Goal: Transaction & Acquisition: Purchase product/service

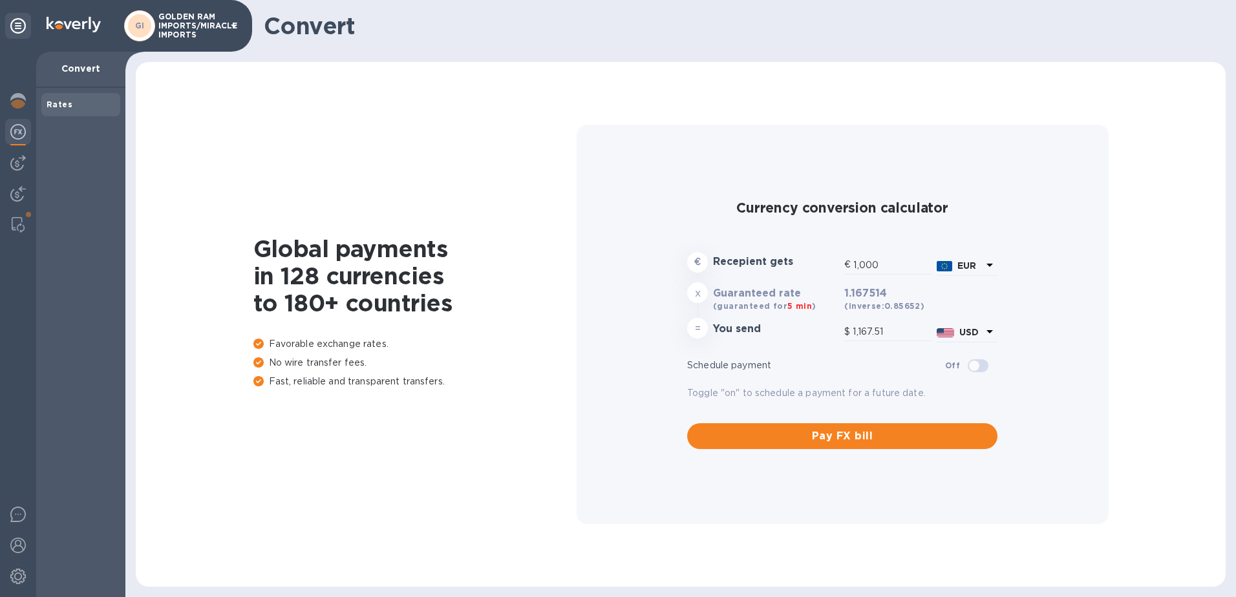
click at [25, 136] on img at bounding box center [18, 132] width 16 height 16
click at [16, 160] on img at bounding box center [18, 163] width 16 height 16
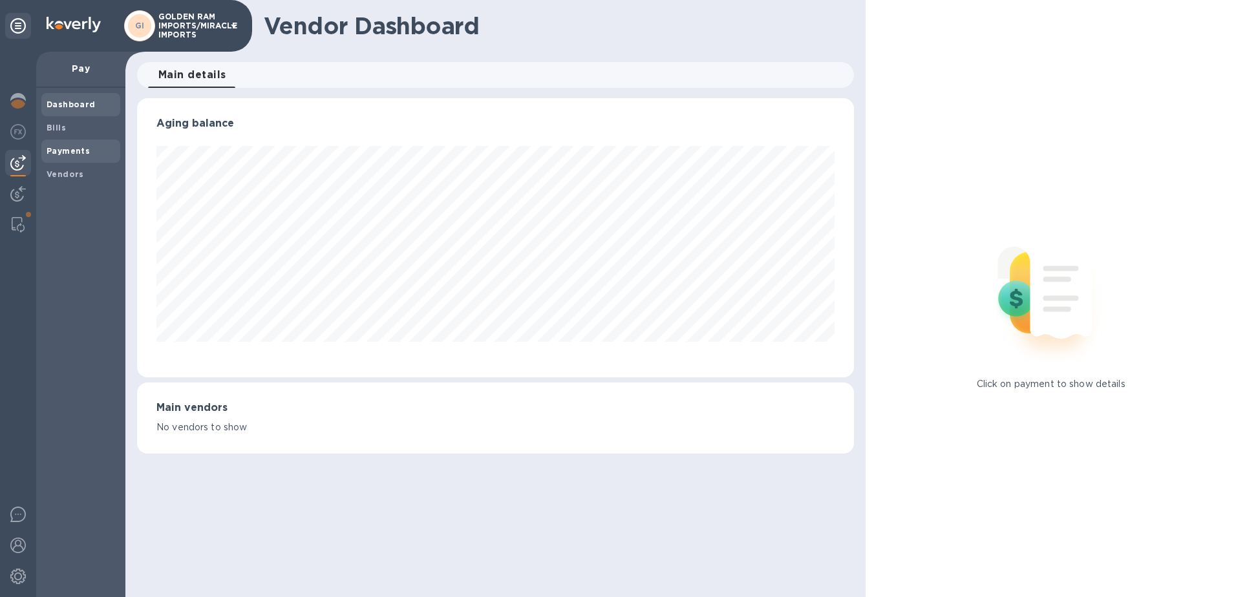
scroll to position [279, 717]
click at [57, 127] on b "Bills" at bounding box center [56, 128] width 19 height 10
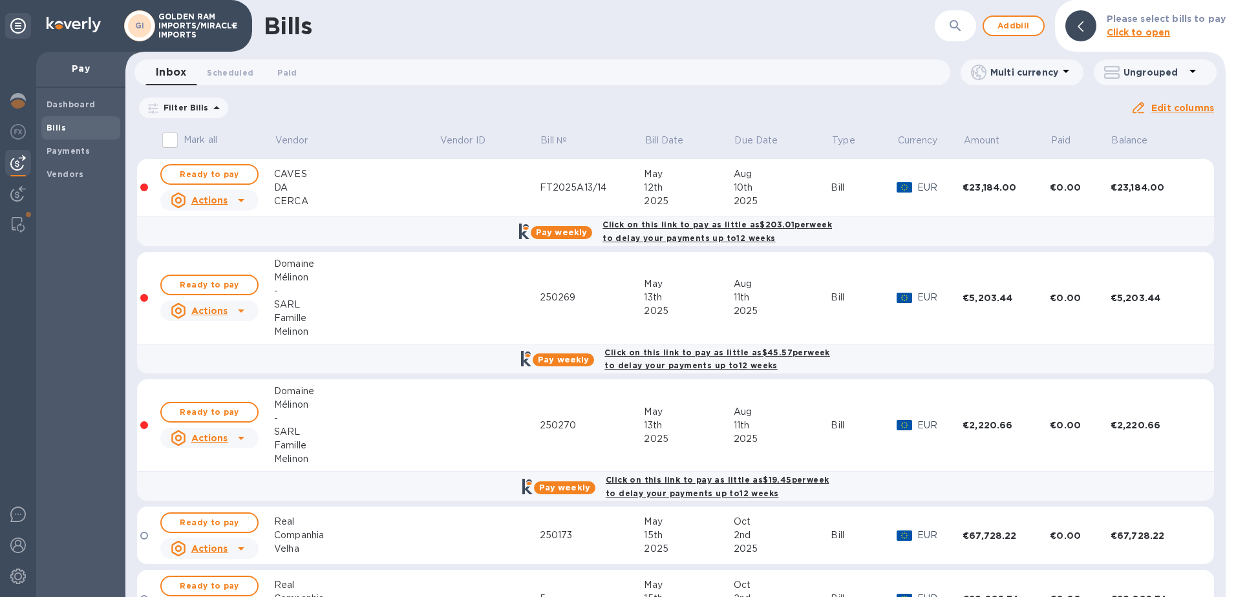
click at [0, 0] on icon at bounding box center [0, 0] width 0 height 0
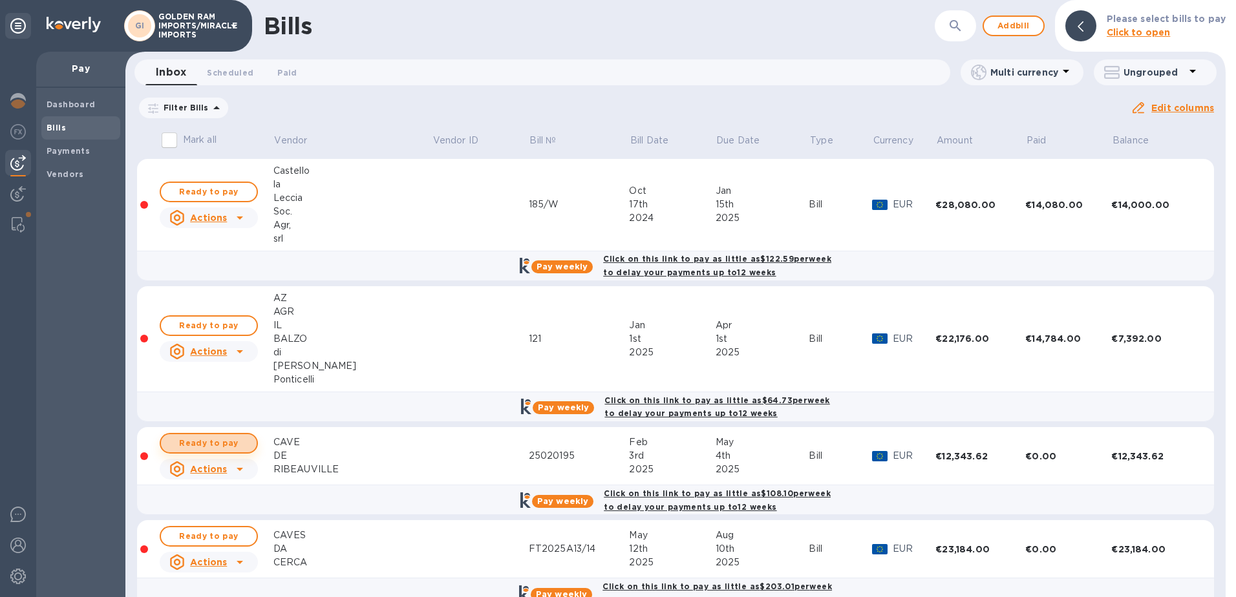
click at [222, 438] on span "Ready to pay" at bounding box center [208, 444] width 75 height 16
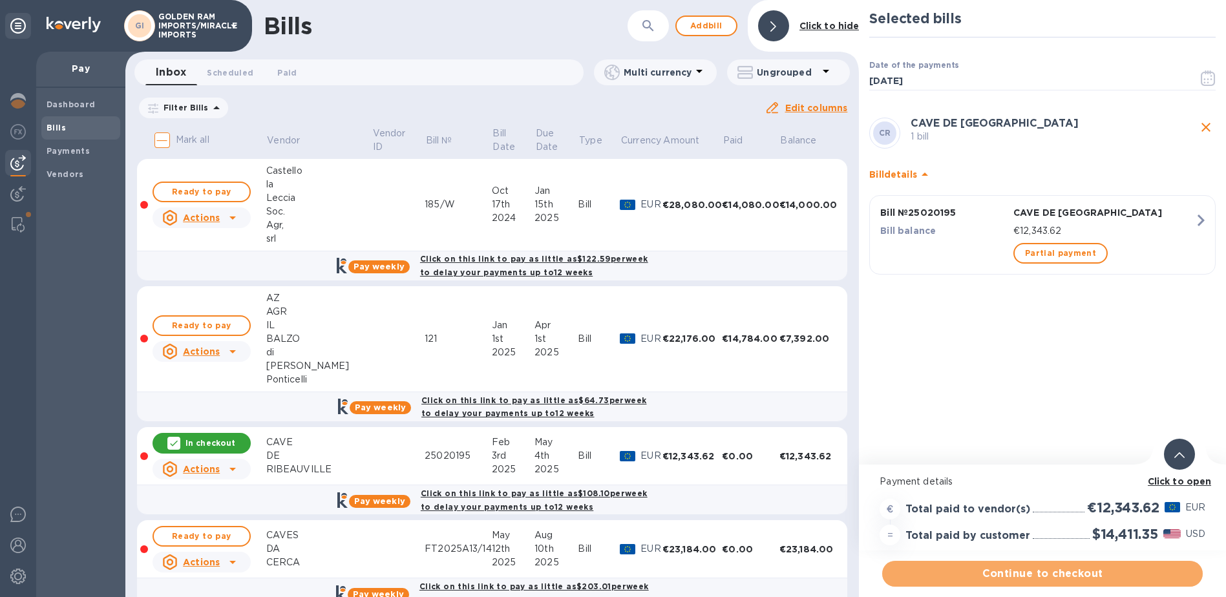
click at [1048, 574] on span "Continue to checkout" at bounding box center [1043, 574] width 300 height 16
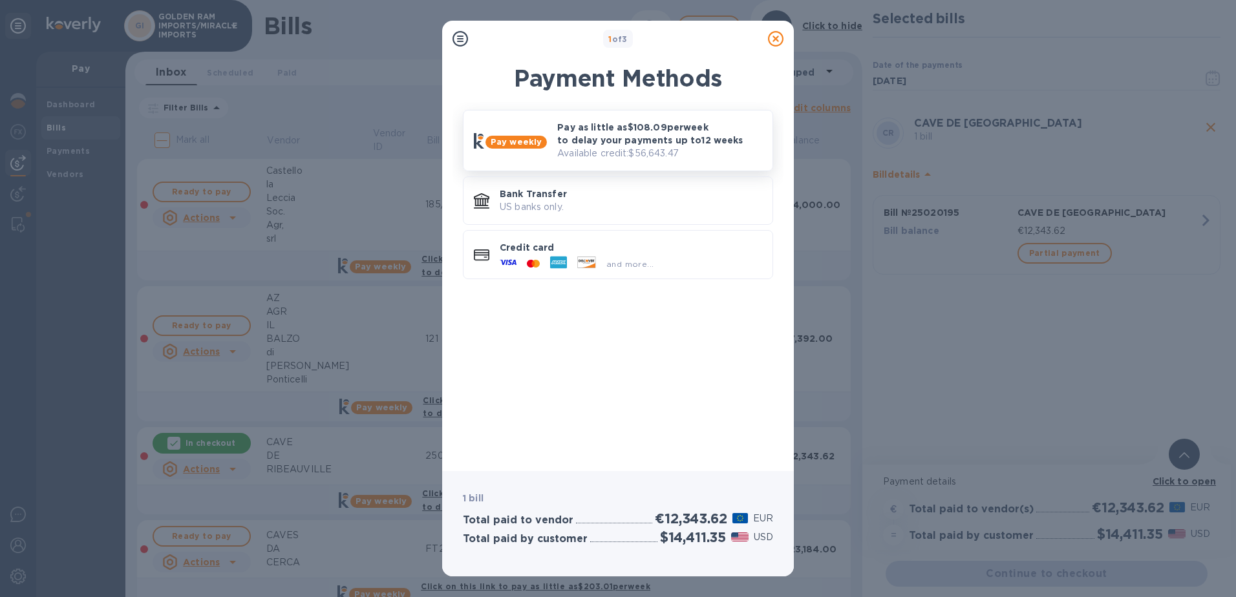
click at [628, 125] on p "Pay as little as $108.09 per week to delay your payments up to 12 weeks" at bounding box center [659, 134] width 205 height 26
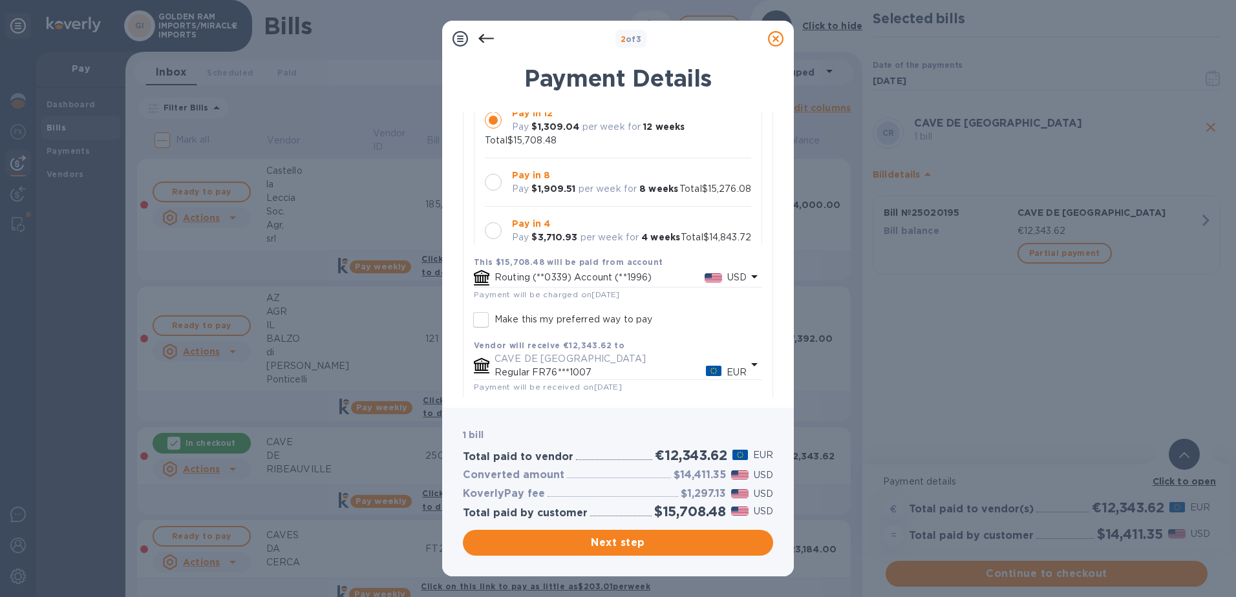
scroll to position [258, 0]
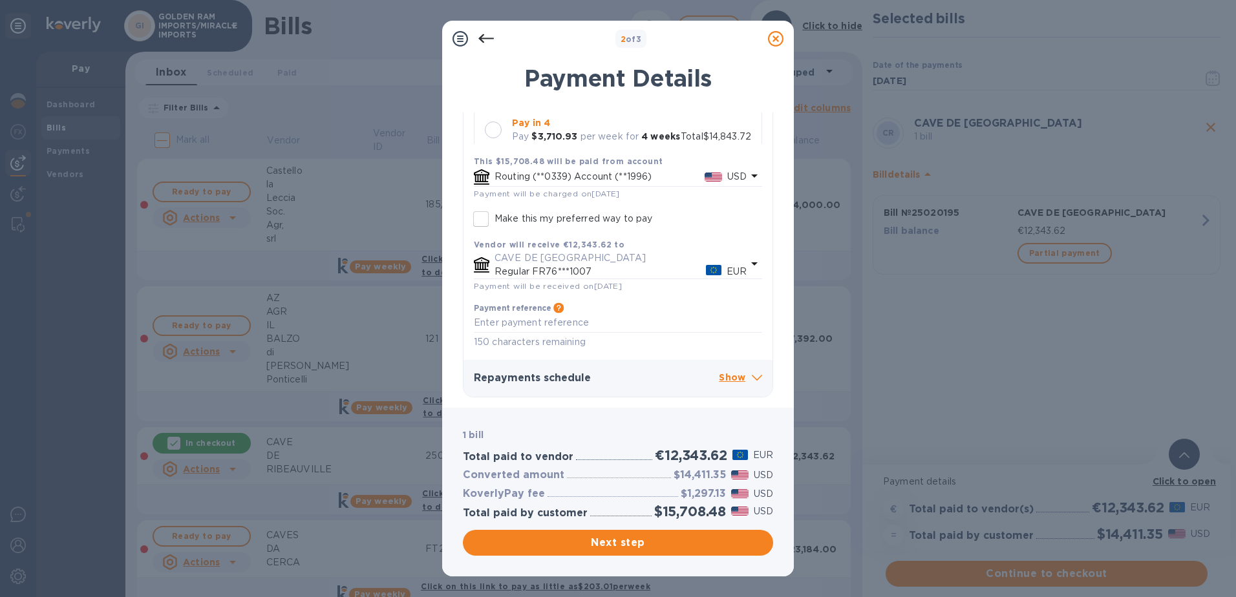
click at [752, 374] on span at bounding box center [757, 376] width 10 height 13
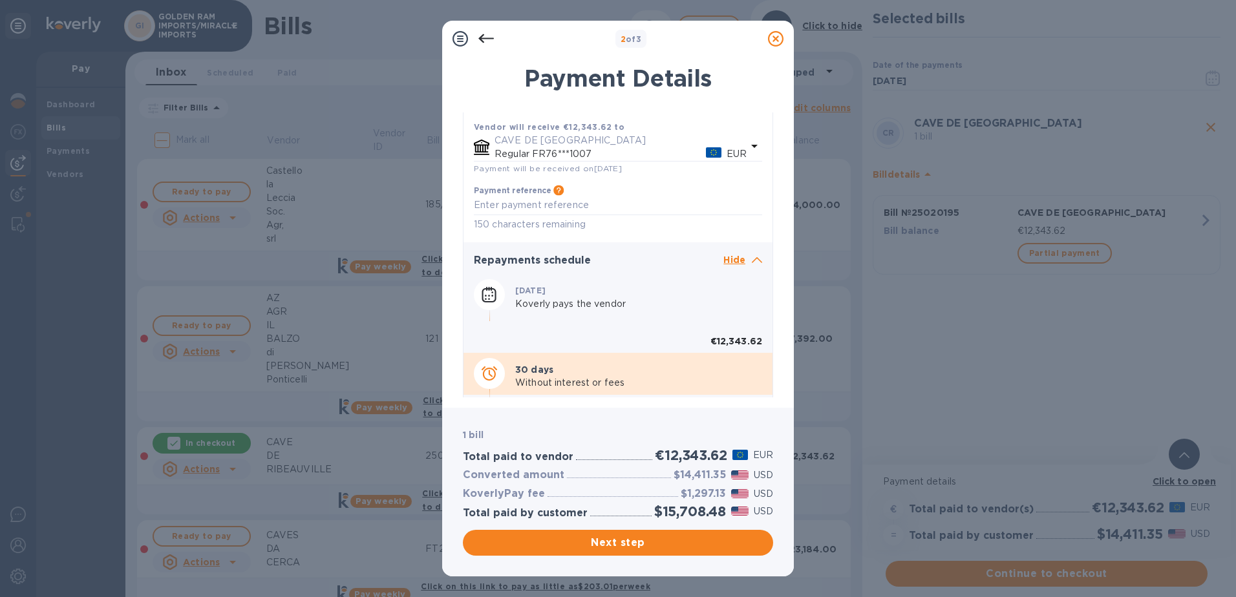
scroll to position [529, 0]
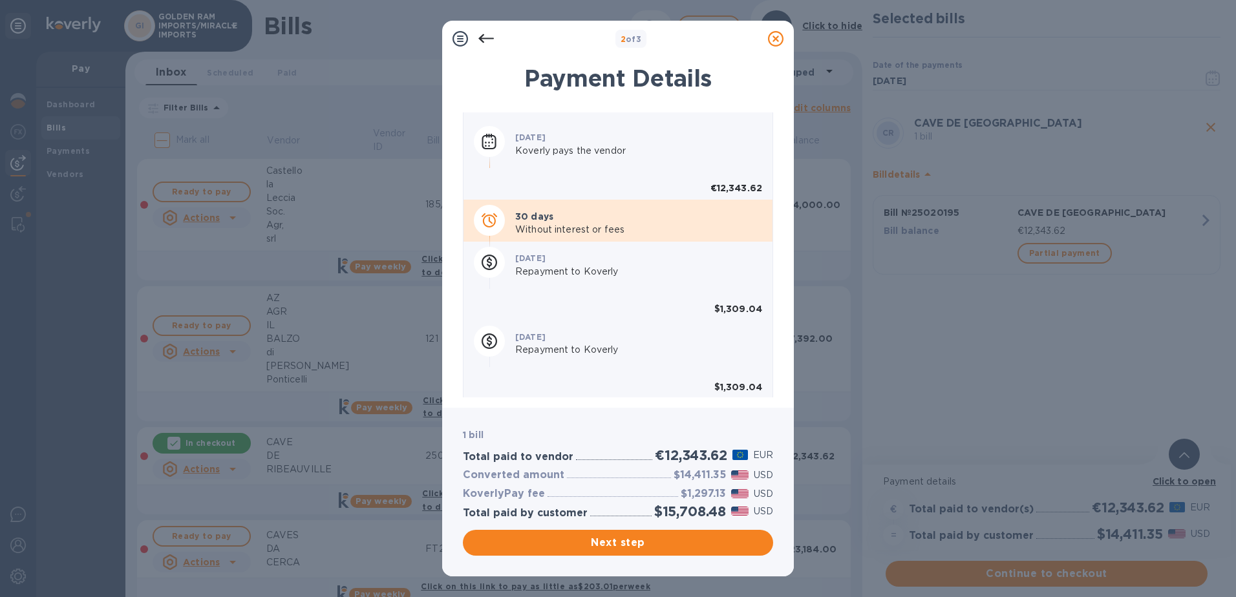
click at [771, 34] on icon at bounding box center [776, 39] width 16 height 16
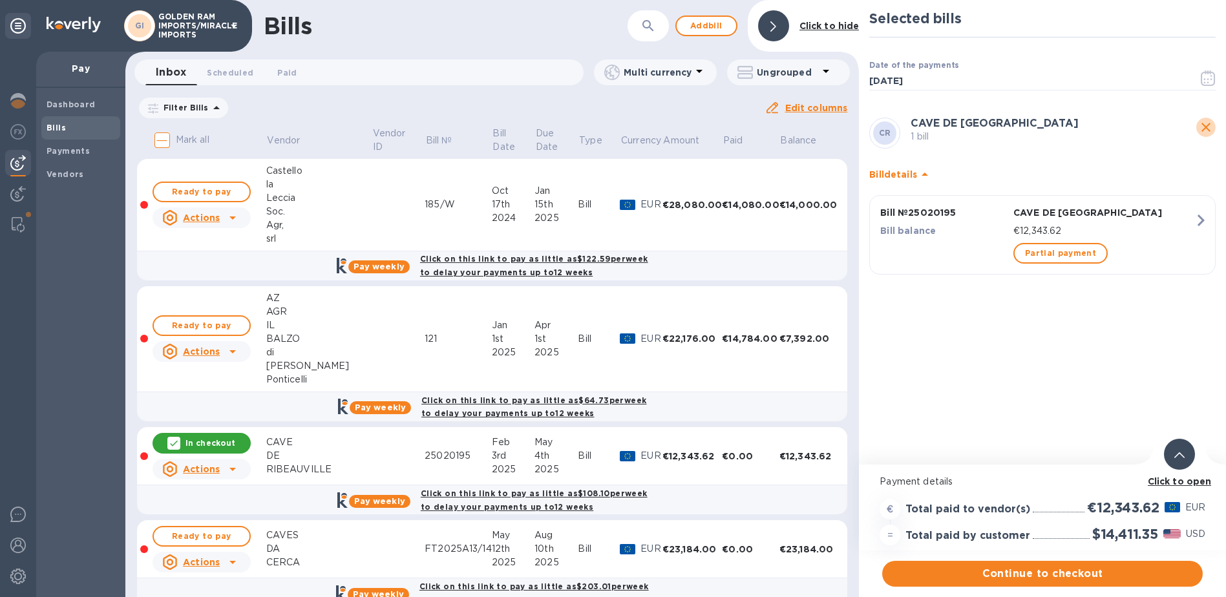
click at [1204, 127] on icon "close" at bounding box center [1206, 128] width 16 height 16
